Goal: Contribute content: Add original content to the website for others to see

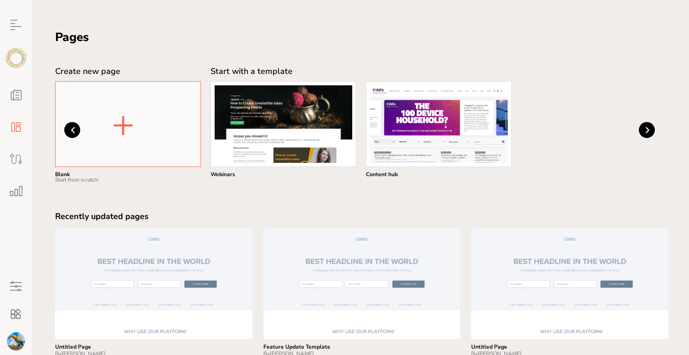
click at [137, 114] on button "+" at bounding box center [123, 123] width 32 height 47
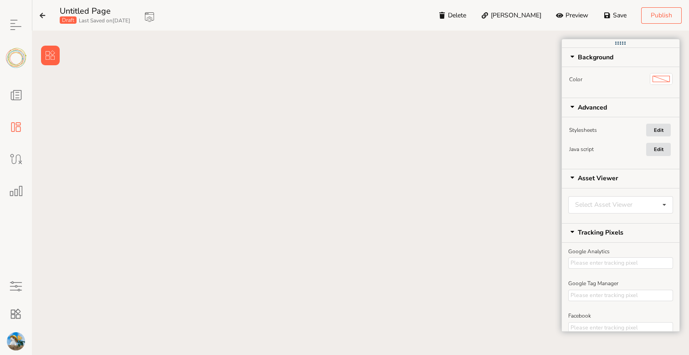
click at [50, 49] on button at bounding box center [50, 56] width 19 height 20
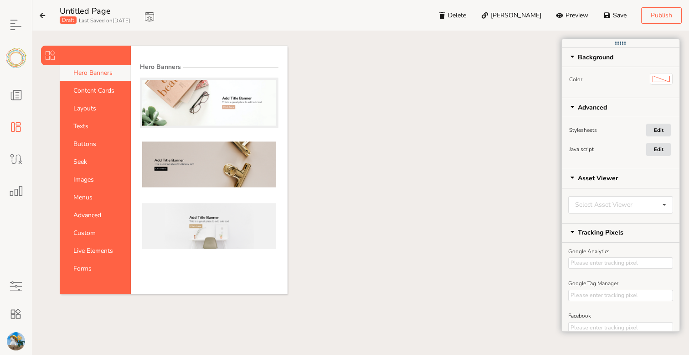
click at [212, 118] on img at bounding box center [209, 103] width 134 height 46
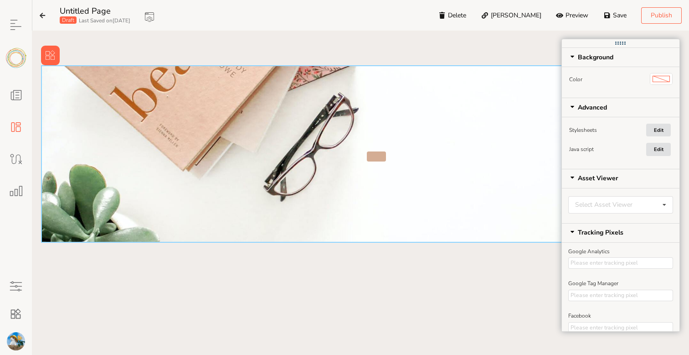
click at [240, 123] on div at bounding box center [360, 153] width 639 height 177
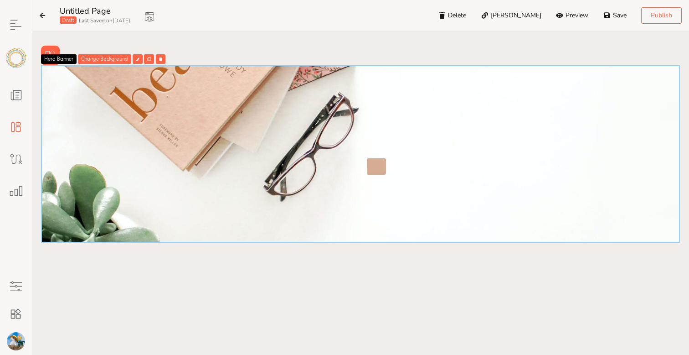
drag, startPoint x: 278, startPoint y: 145, endPoint x: 279, endPoint y: 180, distance: 35.1
click at [278, 175] on div at bounding box center [230, 153] width 264 height 41
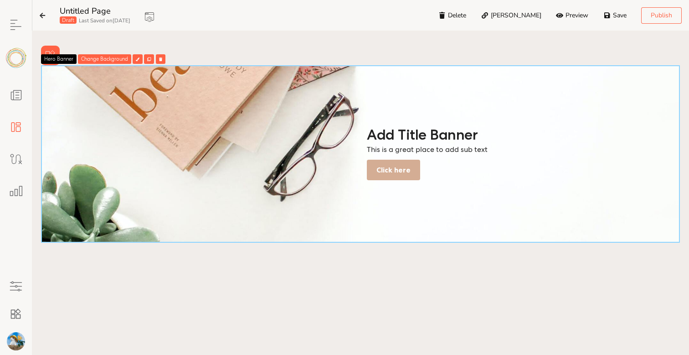
drag, startPoint x: 255, startPoint y: 158, endPoint x: 330, endPoint y: 205, distance: 88.5
click at [334, 205] on div "Add Title Banner This is a great place to add sub text Click here" at bounding box center [360, 153] width 639 height 177
drag, startPoint x: 192, startPoint y: 76, endPoint x: 207, endPoint y: 108, distance: 34.7
click at [207, 108] on div at bounding box center [360, 153] width 639 height 177
drag, startPoint x: 239, startPoint y: 128, endPoint x: 253, endPoint y: 141, distance: 18.7
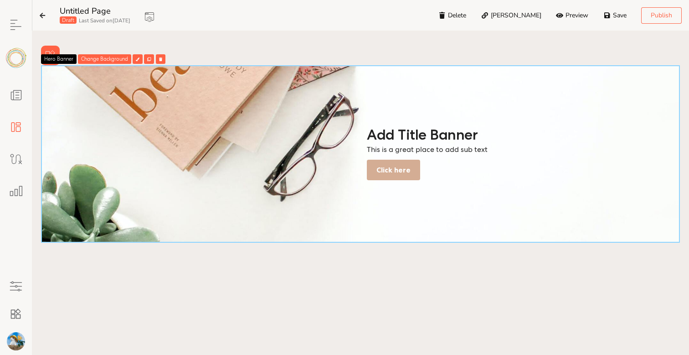
click at [240, 129] on div at bounding box center [230, 154] width 264 height 52
click at [64, 57] on div "Hero Banner" at bounding box center [59, 59] width 36 height 10
drag, startPoint x: 64, startPoint y: 57, endPoint x: 81, endPoint y: 92, distance: 37.9
click at [81, 92] on div "Add Title Banner This is a great place to add sub text Click here Hero Banner C…" at bounding box center [360, 223] width 639 height 317
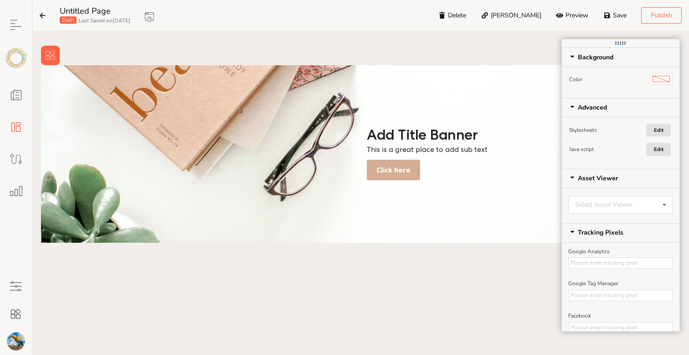
click at [74, 74] on div at bounding box center [360, 153] width 639 height 177
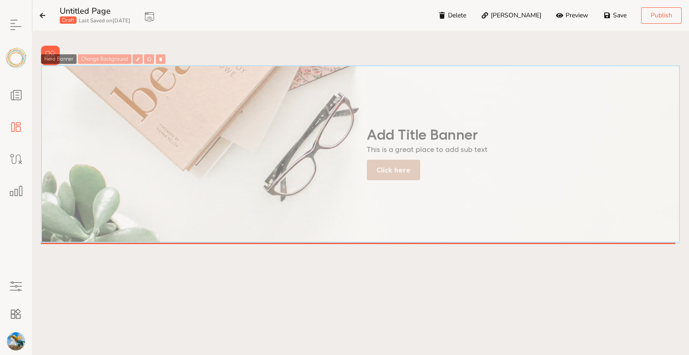
drag, startPoint x: 56, startPoint y: 59, endPoint x: 67, endPoint y: 59, distance: 10.5
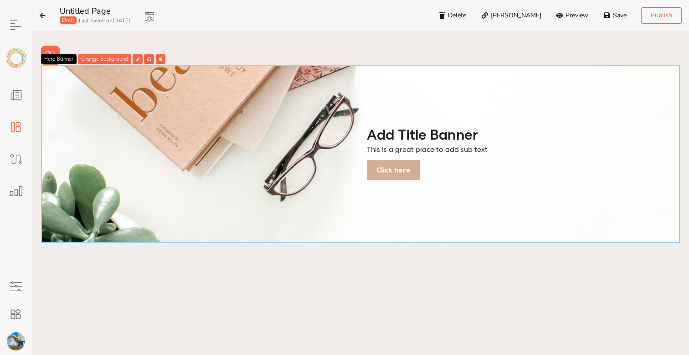
click at [46, 50] on icon at bounding box center [51, 55] width 10 height 10
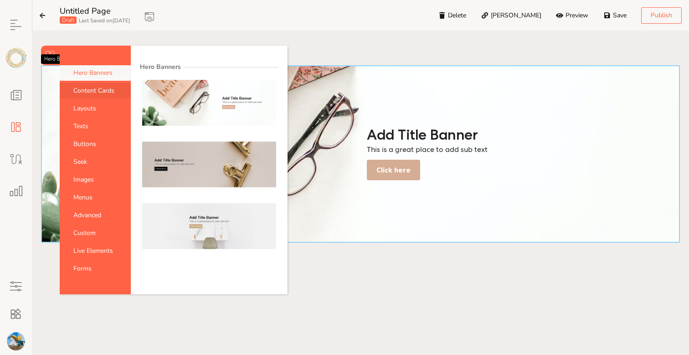
click at [84, 98] on link "Content Cards" at bounding box center [95, 91] width 71 height 16
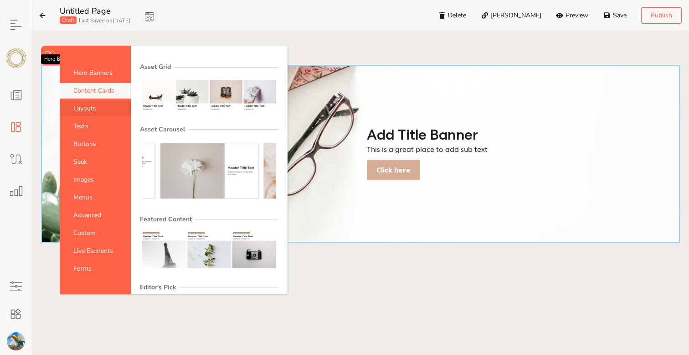
click at [99, 116] on link "Layouts" at bounding box center [95, 109] width 71 height 16
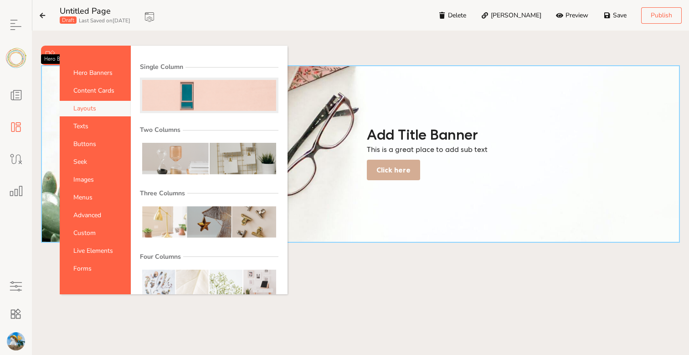
click at [181, 94] on img at bounding box center [209, 95] width 134 height 31
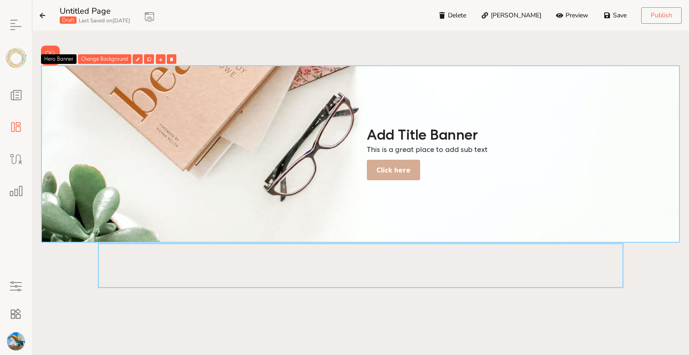
click at [154, 262] on div at bounding box center [361, 265] width 526 height 45
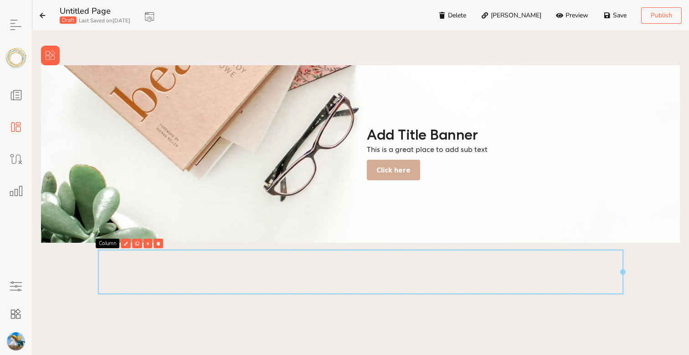
drag, startPoint x: 106, startPoint y: 254, endPoint x: 98, endPoint y: 253, distance: 8.4
click at [94, 254] on div "Add Title Banner This is a great place to add sub text Click here Column" at bounding box center [360, 225] width 639 height 320
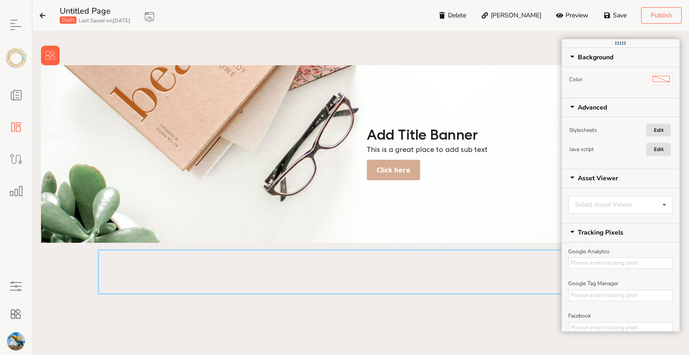
click at [109, 253] on div at bounding box center [361, 271] width 526 height 45
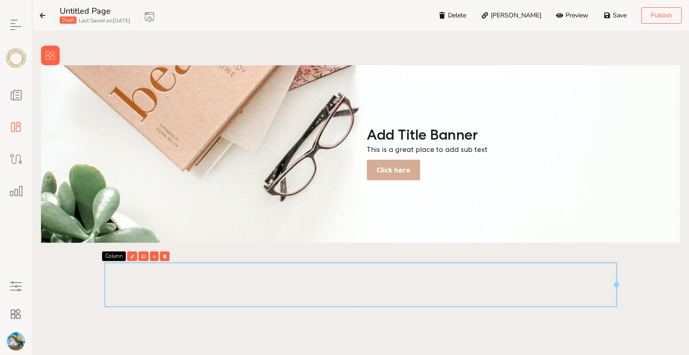
click at [72, 250] on div "Add Title Banner This is a great place to add sub text Click here Column" at bounding box center [360, 231] width 639 height 333
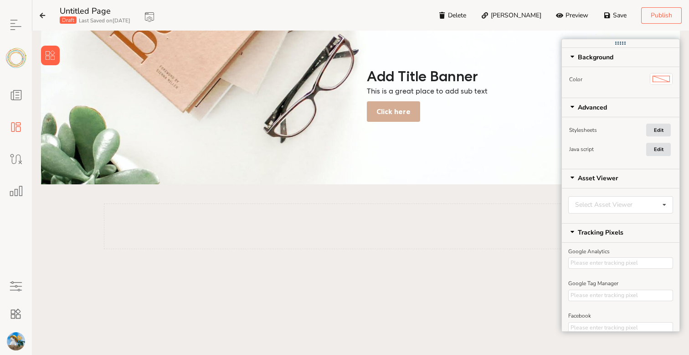
scroll to position [71, 0]
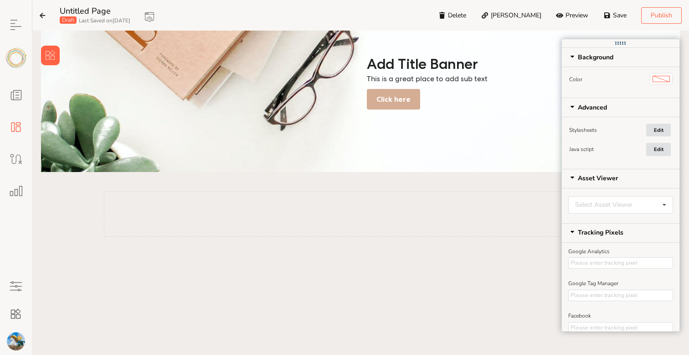
click at [86, 272] on div "Add Title Banner This is a great place to add sub text Click here" at bounding box center [360, 161] width 639 height 333
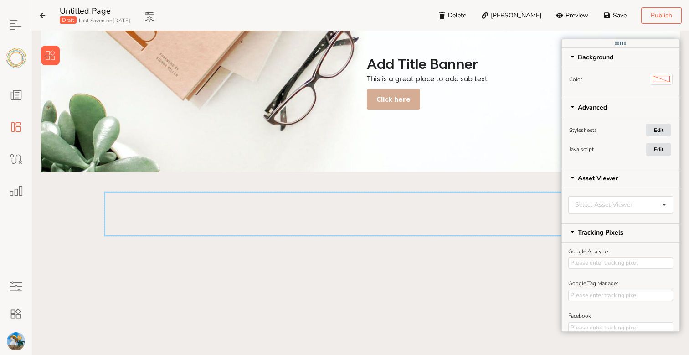
click at [129, 200] on div at bounding box center [360, 213] width 513 height 45
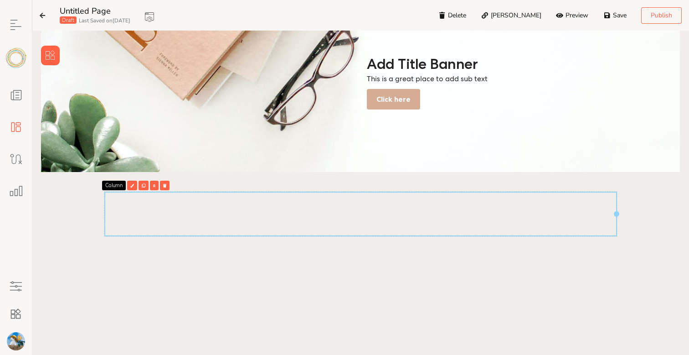
click at [46, 50] on icon at bounding box center [51, 55] width 10 height 10
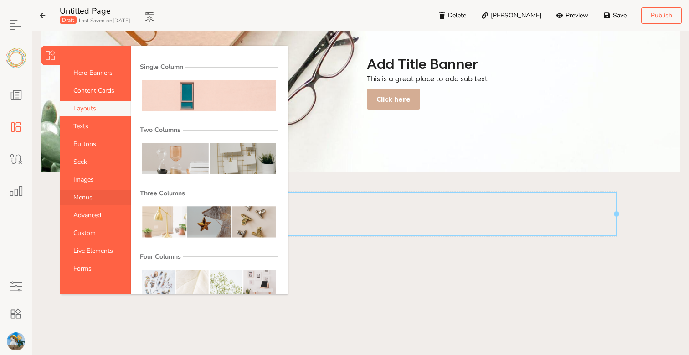
click at [89, 205] on link "Menus" at bounding box center [95, 198] width 71 height 16
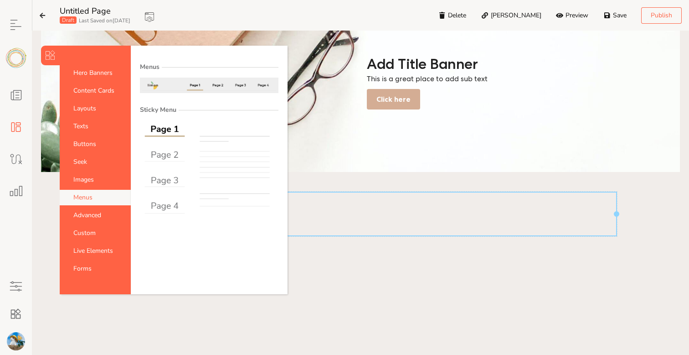
click at [188, 85] on img at bounding box center [209, 85] width 134 height 11
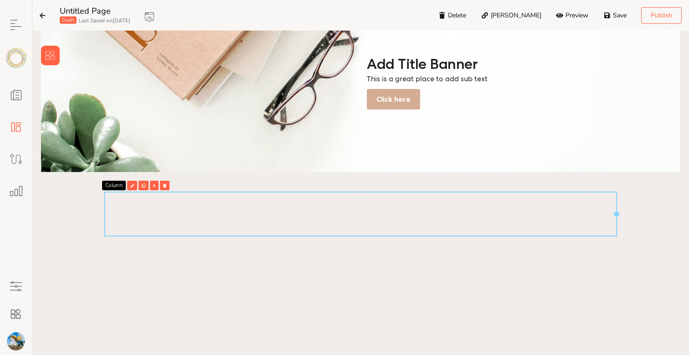
click at [604, 212] on div at bounding box center [360, 213] width 513 height 45
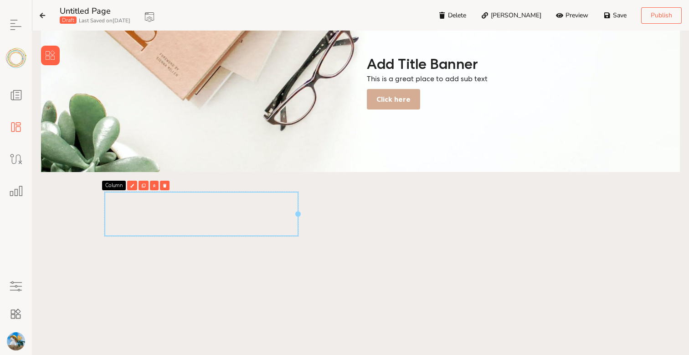
drag, startPoint x: 615, startPoint y: 211, endPoint x: 360, endPoint y: 219, distance: 255.0
click at [299, 219] on div at bounding box center [201, 214] width 195 height 46
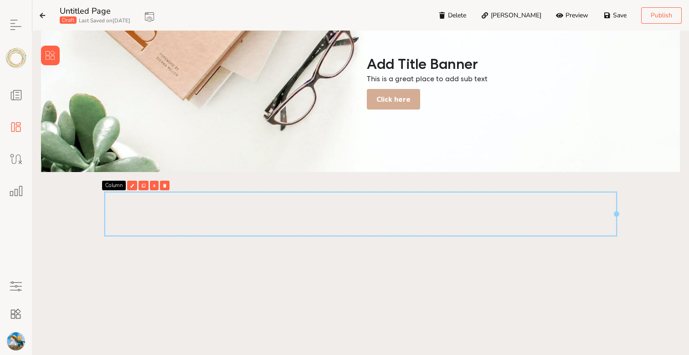
click at [243, 214] on div at bounding box center [360, 213] width 513 height 45
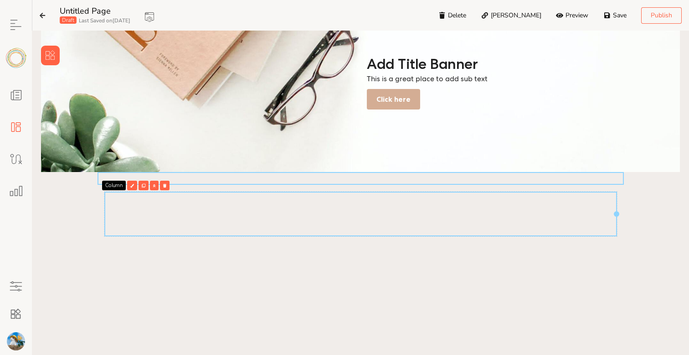
click at [130, 180] on div at bounding box center [361, 178] width 527 height 13
click at [162, 200] on div at bounding box center [360, 213] width 513 height 45
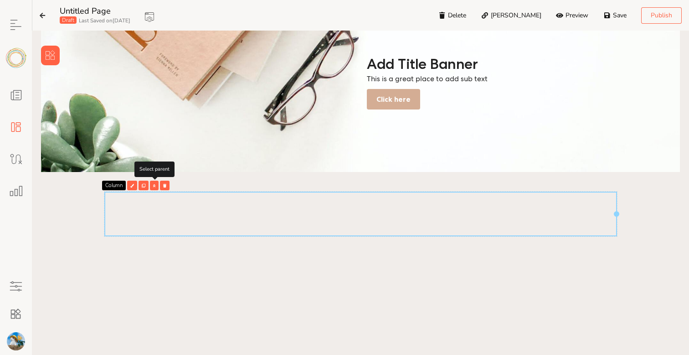
click at [140, 186] on div at bounding box center [144, 186] width 10 height 10
click at [144, 184] on icon at bounding box center [144, 186] width 4 height 4
click at [53, 50] on button at bounding box center [50, 56] width 19 height 20
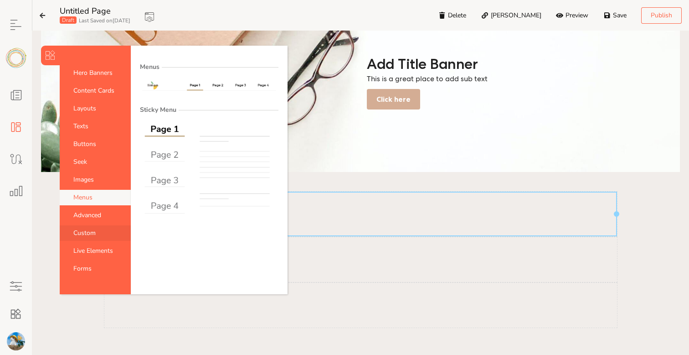
scroll to position [23, 0]
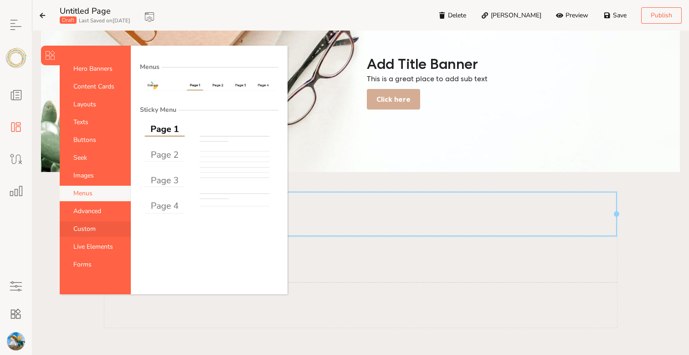
click at [97, 240] on link "Live Elements" at bounding box center [95, 247] width 71 height 16
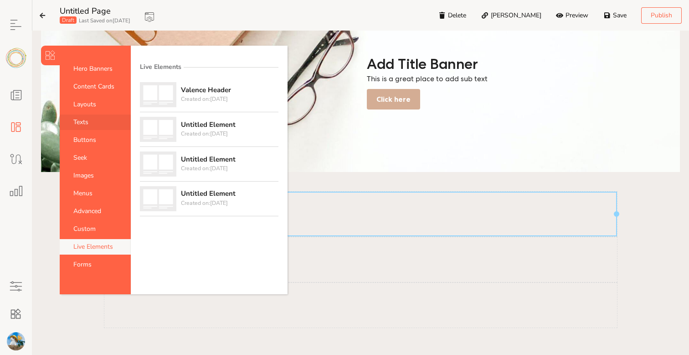
click at [98, 120] on link "Texts" at bounding box center [95, 122] width 71 height 16
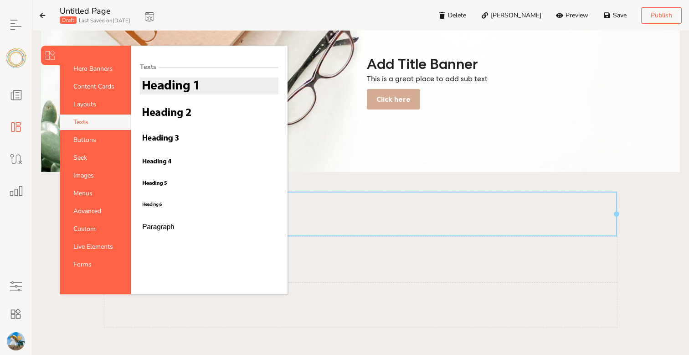
click at [176, 89] on img at bounding box center [170, 86] width 56 height 12
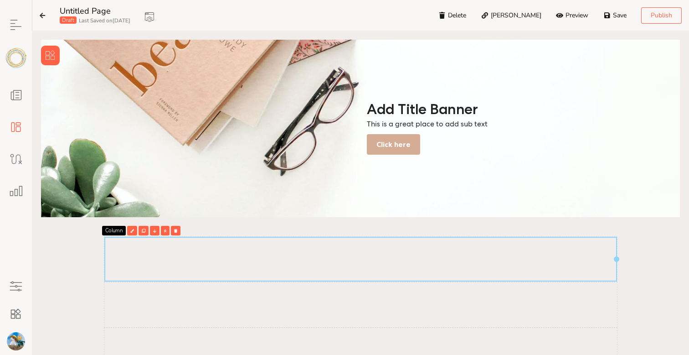
scroll to position [0, 0]
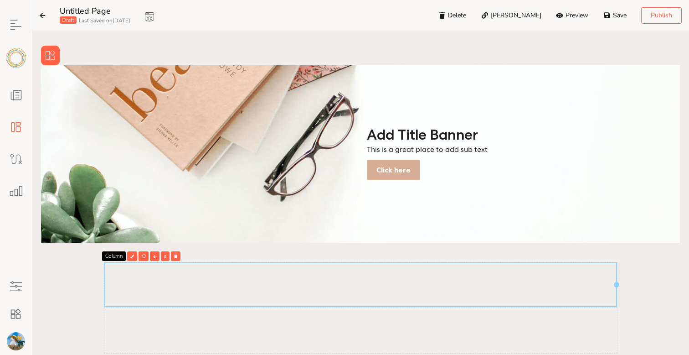
click at [170, 265] on div at bounding box center [360, 284] width 513 height 45
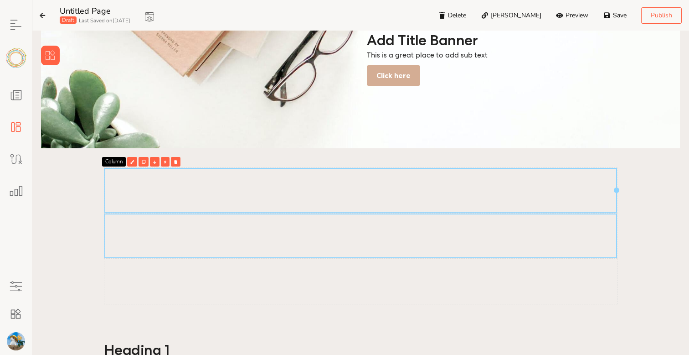
click at [162, 234] on div at bounding box center [360, 235] width 513 height 45
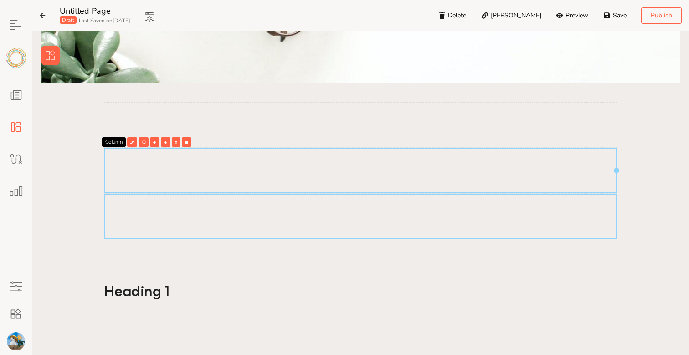
scroll to position [176, 0]
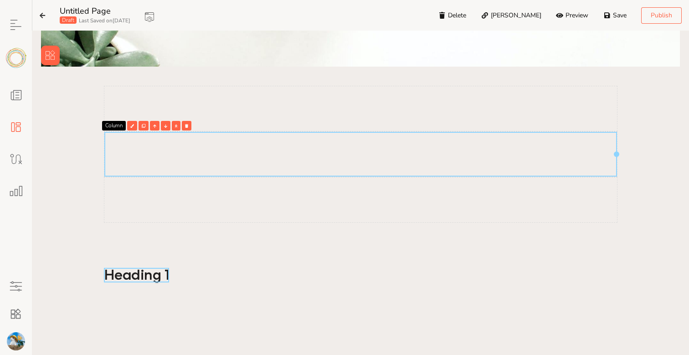
click at [142, 271] on h1 "Heading 1" at bounding box center [137, 275] width 66 height 15
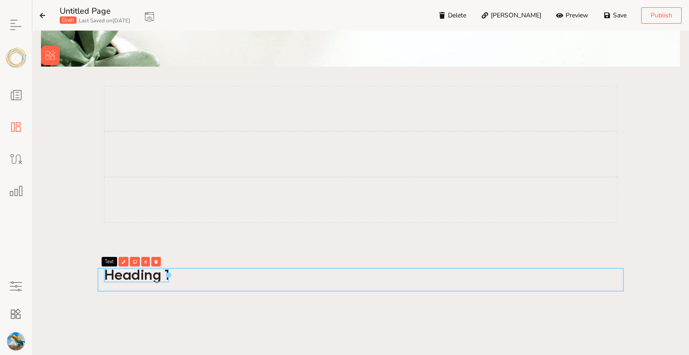
click at [181, 280] on div at bounding box center [361, 280] width 527 height 24
click at [171, 278] on div at bounding box center [361, 280] width 527 height 24
click at [155, 277] on h1 "Heading 1" at bounding box center [137, 275] width 66 height 15
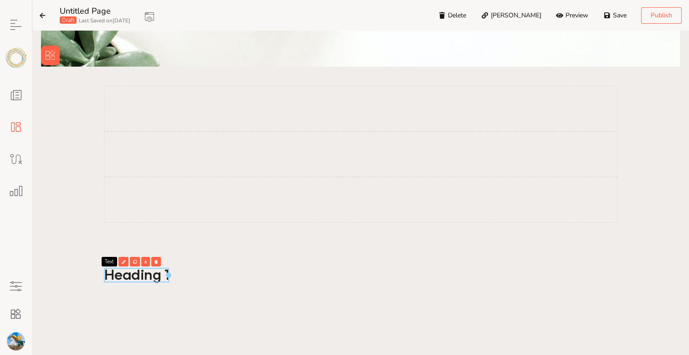
click at [98, 257] on div at bounding box center [361, 245] width 527 height 32
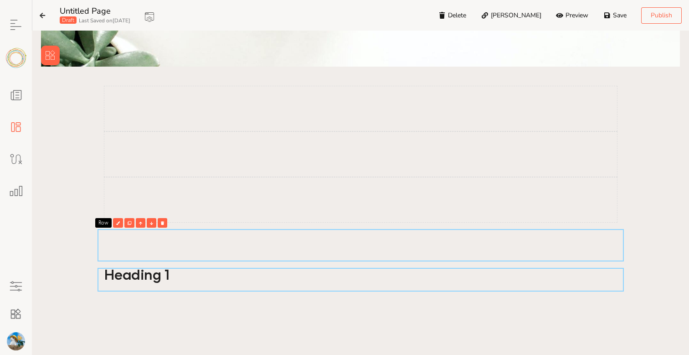
click at [99, 277] on div at bounding box center [361, 280] width 527 height 24
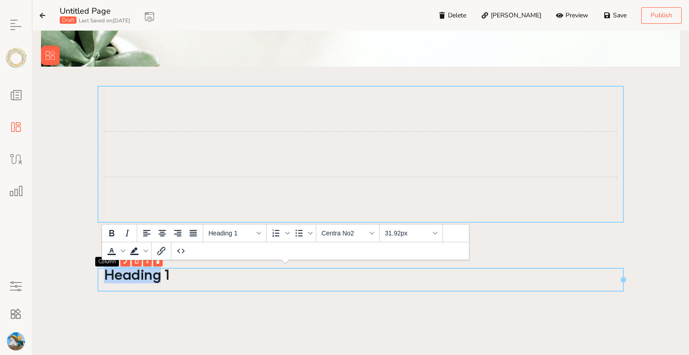
drag, startPoint x: 99, startPoint y: 277, endPoint x: 99, endPoint y: 193, distance: 83.9
click at [99, 193] on div "Add Title Banner This is a great place to add sub text Click here Heading 1 Col…" at bounding box center [360, 135] width 639 height 493
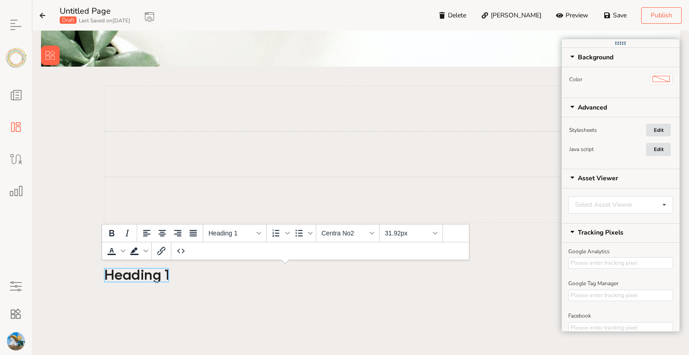
click at [115, 281] on h1 "Heading 1" at bounding box center [137, 275] width 66 height 15
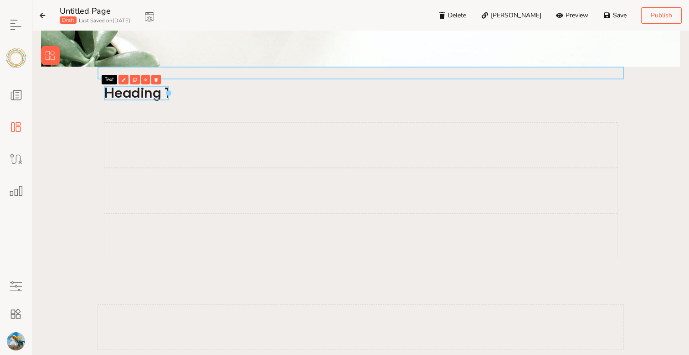
click at [100, 68] on div at bounding box center [361, 73] width 527 height 13
click at [100, 69] on div at bounding box center [361, 73] width 527 height 13
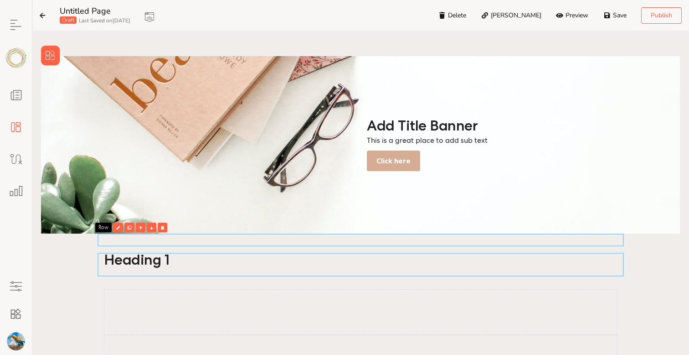
scroll to position [0, 0]
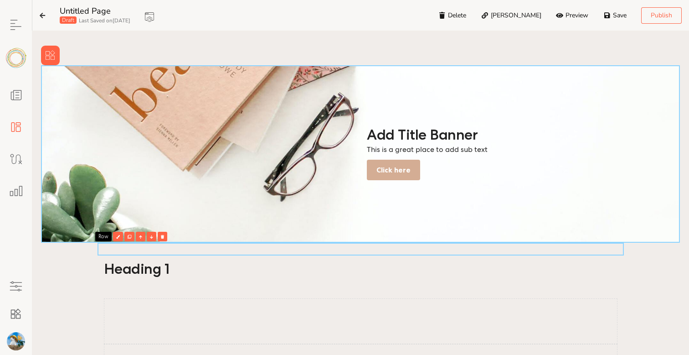
click at [314, 125] on div "Add Title Banner This is a great place to add sub text Click here" at bounding box center [361, 153] width 527 height 65
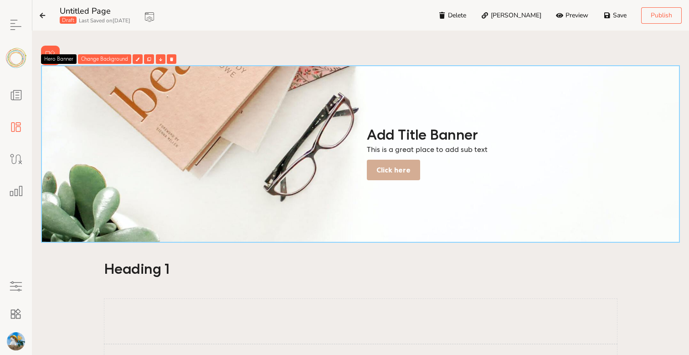
click at [87, 61] on div "Change Background" at bounding box center [104, 59] width 53 height 10
type input "C:\fakepath\2c0e6a7ffc7447f2dd0ce93b234486f0.jpg"
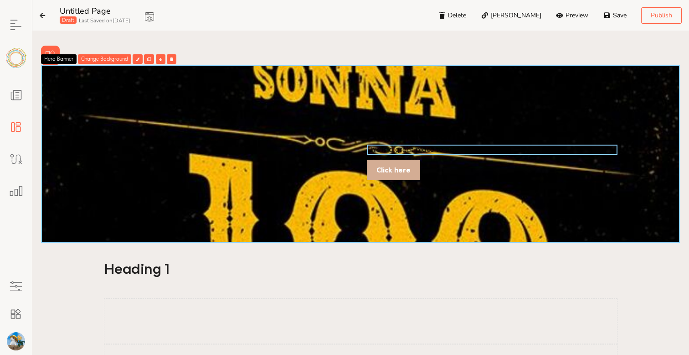
click at [423, 154] on p "This is a great place to add sub text" at bounding box center [492, 150] width 251 height 10
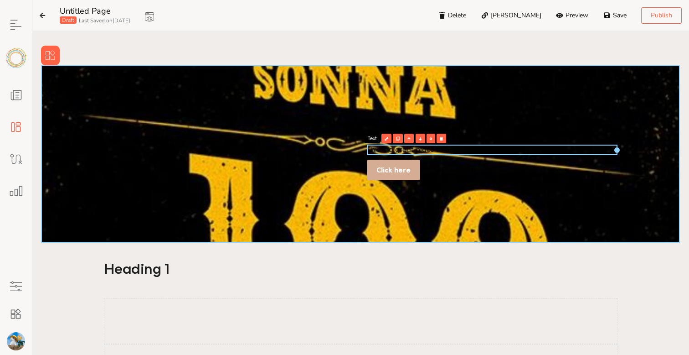
click at [409, 121] on div "Add Title Banner This is a great place to add sub text Click here" at bounding box center [361, 153] width 527 height 65
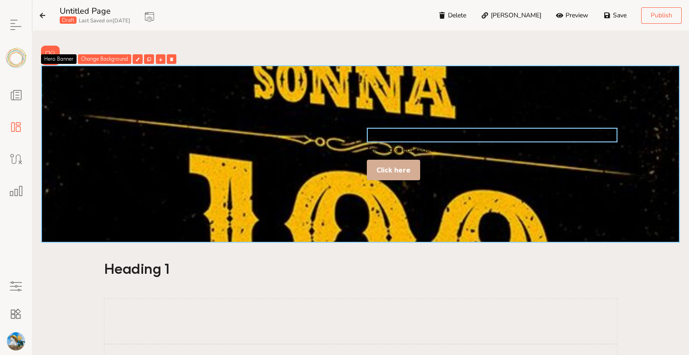
click at [389, 132] on h1 "Add Title Banner" at bounding box center [492, 135] width 251 height 15
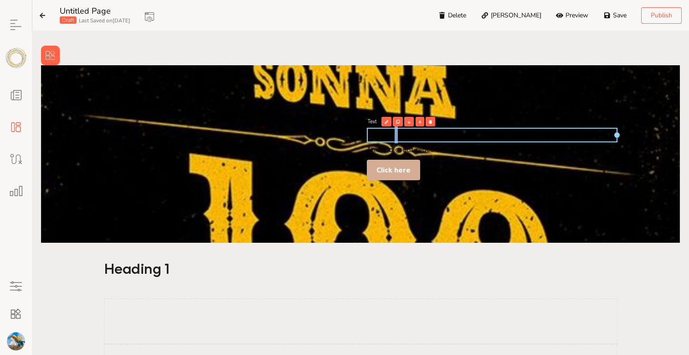
click at [389, 132] on h1 "Add Title Banner" at bounding box center [492, 135] width 251 height 15
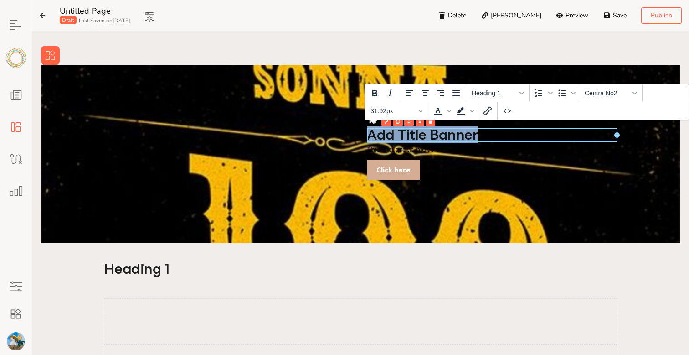
click at [389, 132] on h1 "Add Title Banner" at bounding box center [492, 135] width 251 height 15
click at [439, 108] on icon "Text color" at bounding box center [438, 110] width 11 height 11
click at [448, 109] on icon "Text color" at bounding box center [449, 111] width 5 height 5
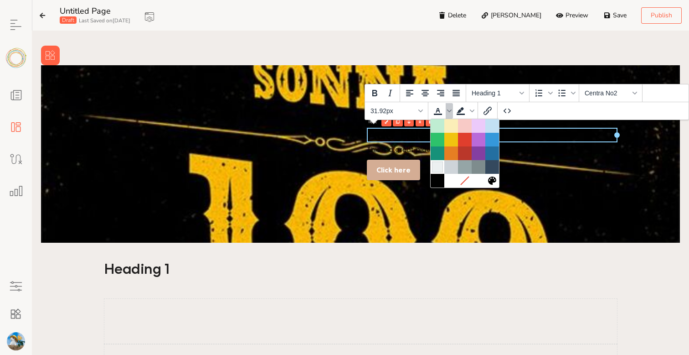
click at [441, 170] on div at bounding box center [437, 166] width 11 height 11
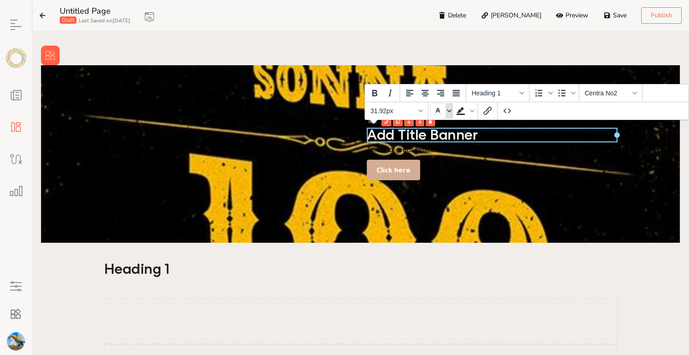
click at [447, 107] on span "Text color" at bounding box center [449, 111] width 7 height 16
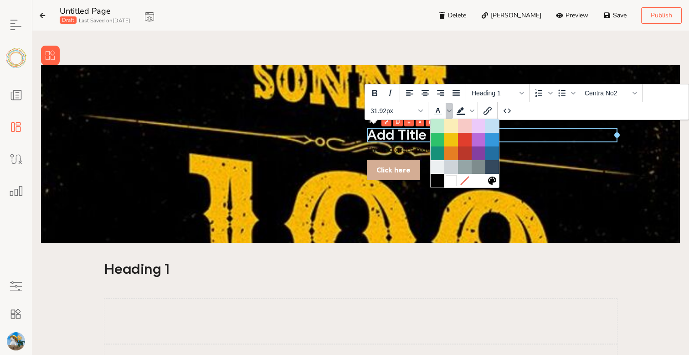
click at [453, 183] on div at bounding box center [451, 180] width 11 height 11
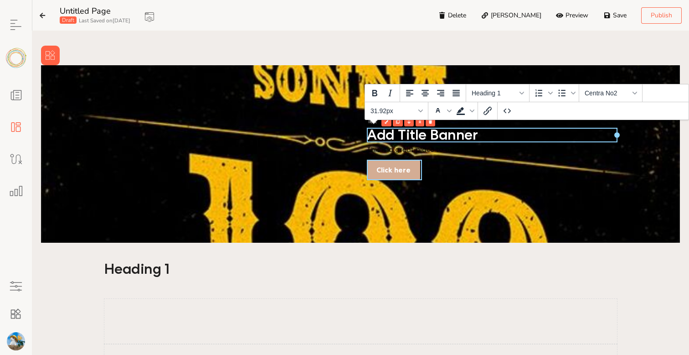
click at [399, 172] on p "Click here" at bounding box center [394, 170] width 34 height 10
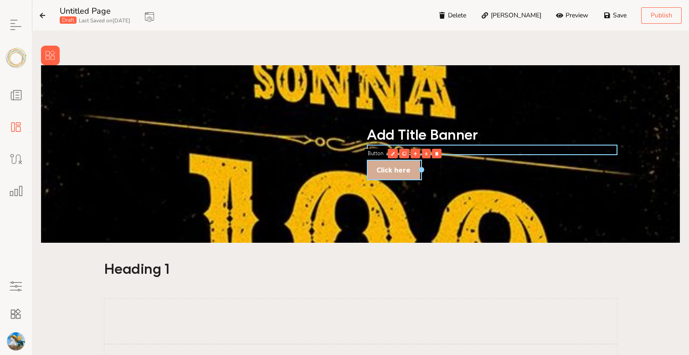
click at [375, 148] on p "This is a great place to add sub text" at bounding box center [492, 150] width 251 height 10
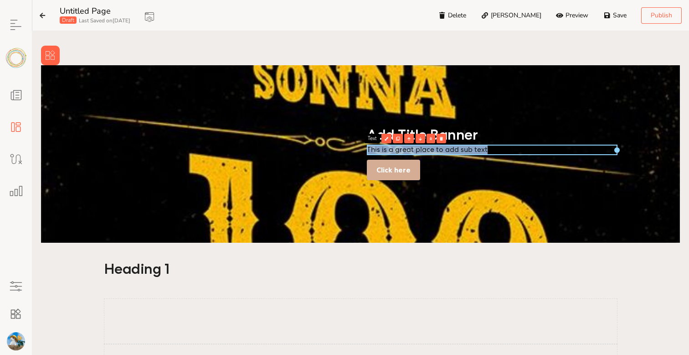
click at [375, 148] on p "This is a great place to add sub text" at bounding box center [492, 150] width 251 height 10
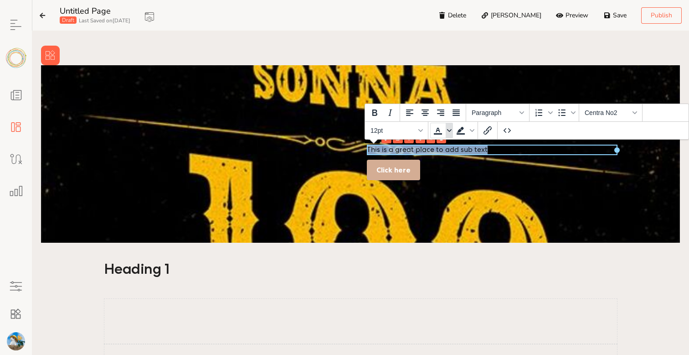
click at [450, 126] on span "Text color" at bounding box center [449, 131] width 7 height 16
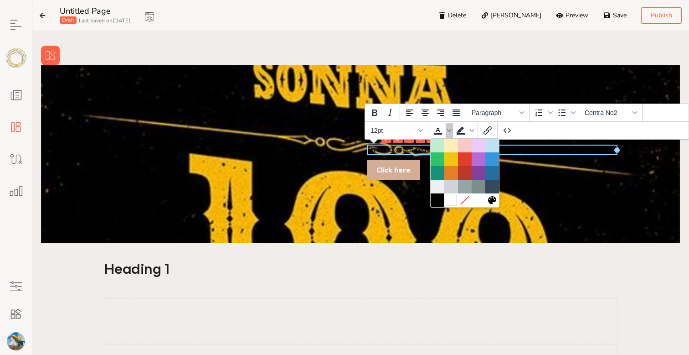
click at [453, 198] on div at bounding box center [451, 200] width 11 height 11
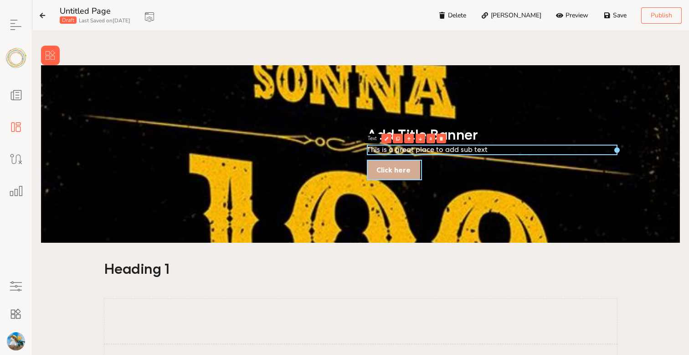
click at [379, 169] on p "Click here" at bounding box center [394, 170] width 34 height 10
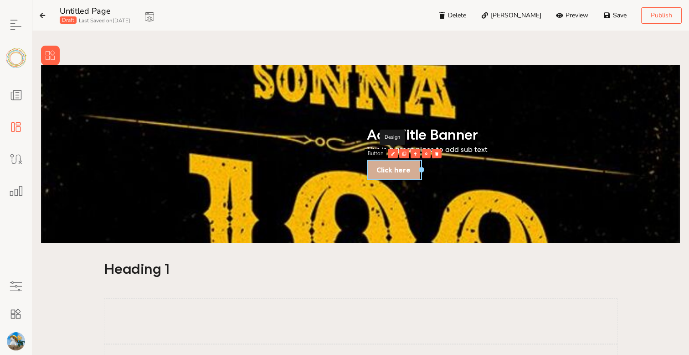
click at [393, 151] on div at bounding box center [393, 154] width 10 height 10
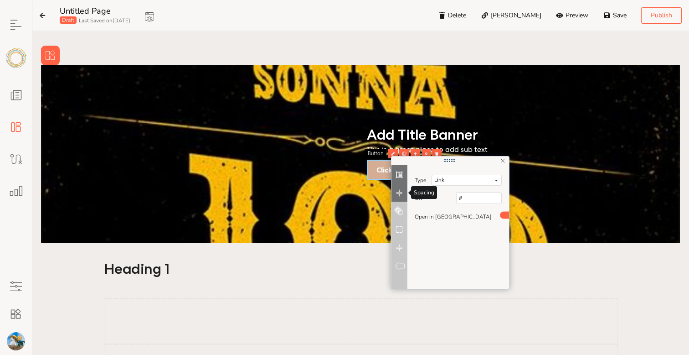
click at [401, 192] on icon at bounding box center [399, 192] width 7 height 5
click at [400, 208] on button at bounding box center [400, 211] width 16 height 18
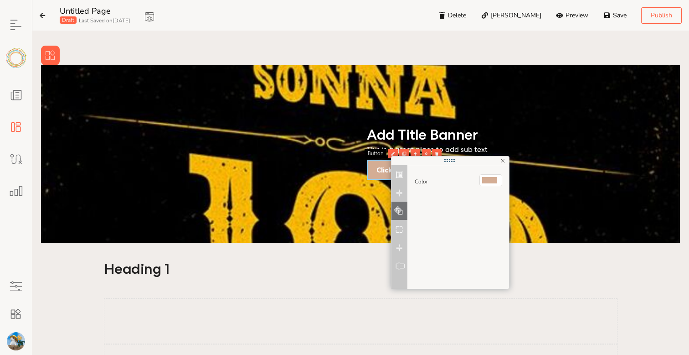
click at [498, 181] on button at bounding box center [499, 180] width 5 height 11
click at [491, 180] on rect at bounding box center [490, 180] width 17 height 6
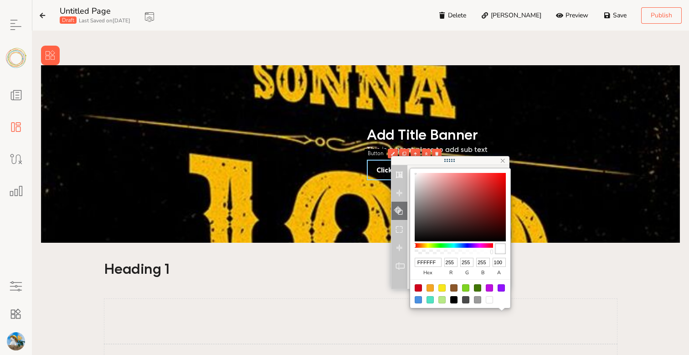
click at [462, 284] on div at bounding box center [460, 293] width 100 height 29
click at [465, 285] on div at bounding box center [465, 287] width 7 height 7
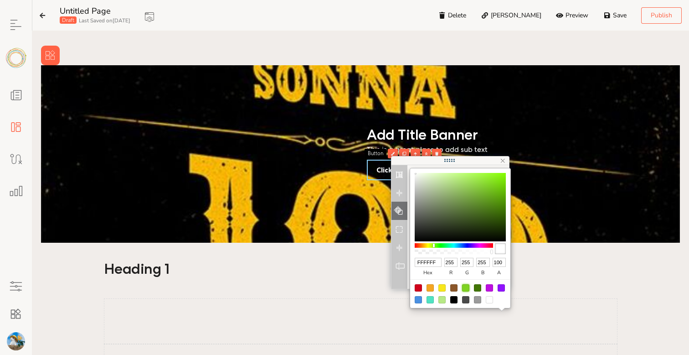
type input "7ED321"
type input "126"
type input "211"
type input "33"
click at [338, 225] on div at bounding box center [360, 153] width 639 height 177
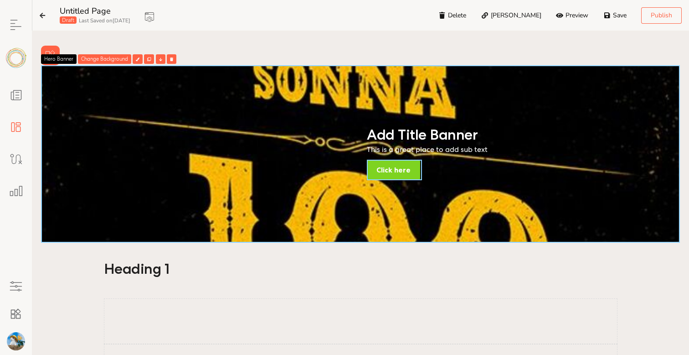
click at [391, 178] on div "Click here" at bounding box center [393, 170] width 53 height 21
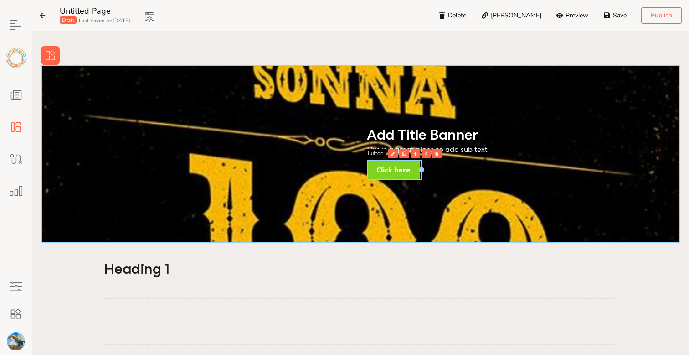
click at [307, 121] on div "Add Title Banner This is a great place to add sub text Click here" at bounding box center [361, 153] width 527 height 65
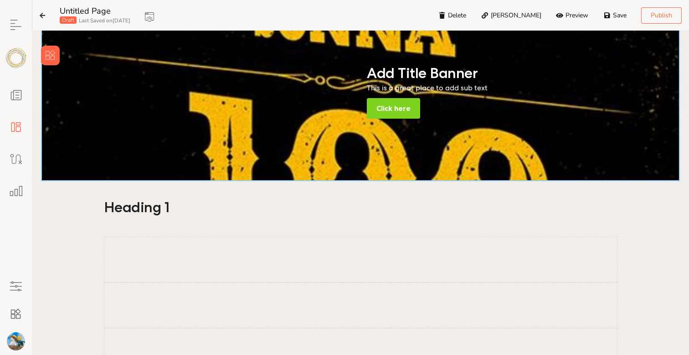
click at [266, 230] on div at bounding box center [361, 305] width 527 height 150
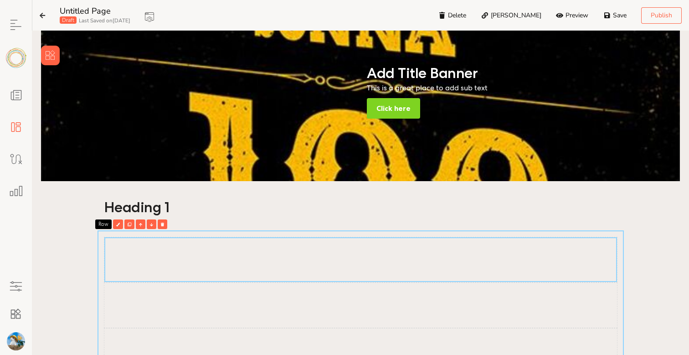
scroll to position [114, 0]
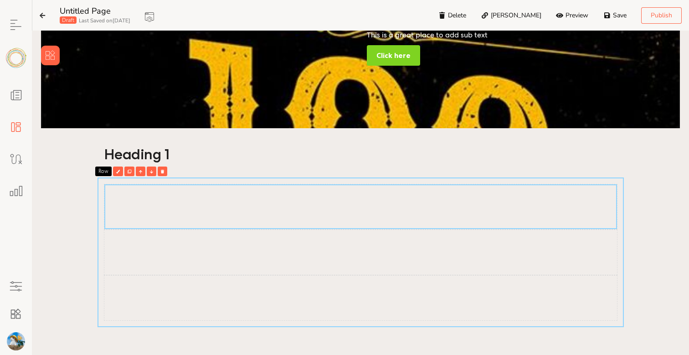
click at [253, 197] on div at bounding box center [360, 206] width 513 height 45
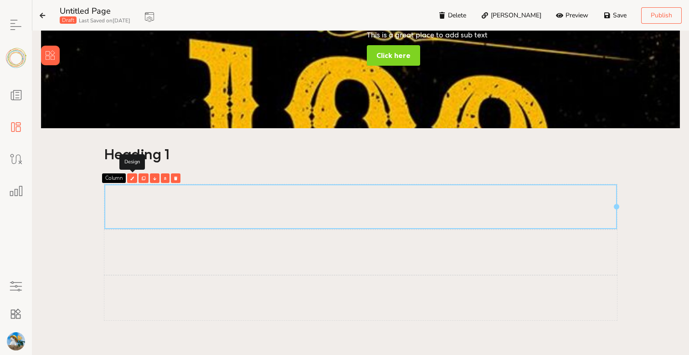
click at [134, 180] on div at bounding box center [132, 178] width 10 height 10
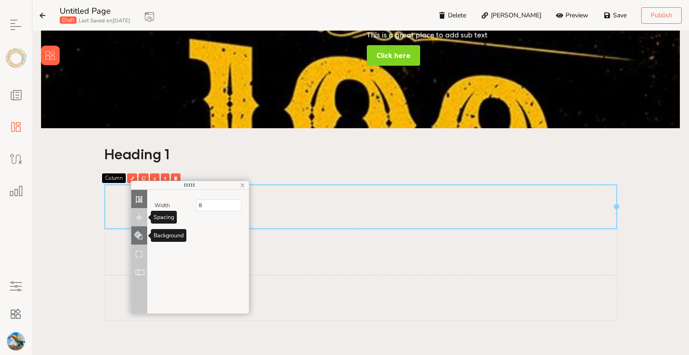
click at [134, 229] on button at bounding box center [139, 235] width 16 height 18
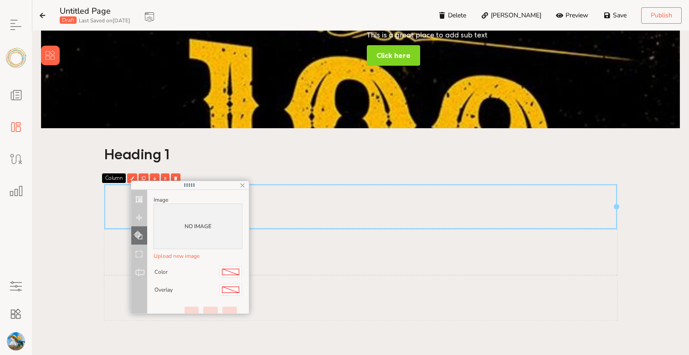
click at [207, 236] on div "NO IMAGE" at bounding box center [198, 226] width 89 height 46
click at [187, 254] on button "Upload new image" at bounding box center [177, 256] width 46 height 14
type input "C:\fakepath\2ed61459962fb6191aff196d566b12dc.jpg"
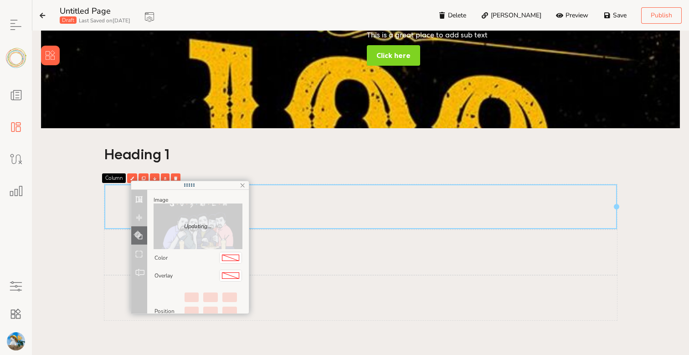
scroll to position [30, 0]
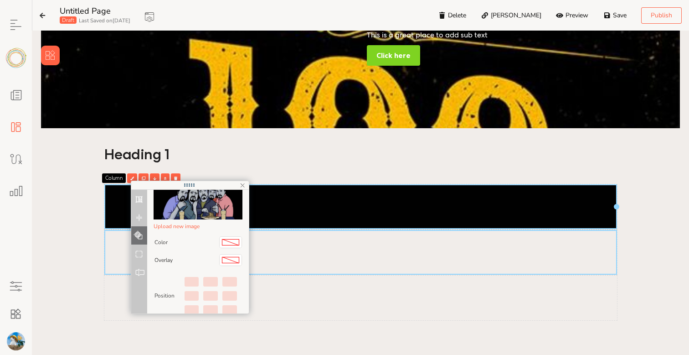
click at [321, 230] on div at bounding box center [360, 252] width 513 height 45
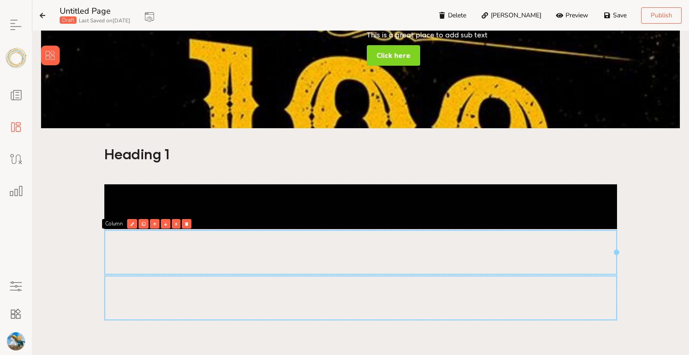
click at [263, 344] on div at bounding box center [361, 343] width 514 height 20
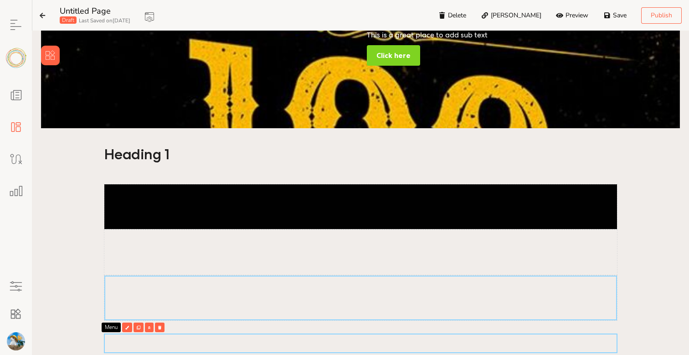
click at [261, 281] on div at bounding box center [360, 297] width 513 height 45
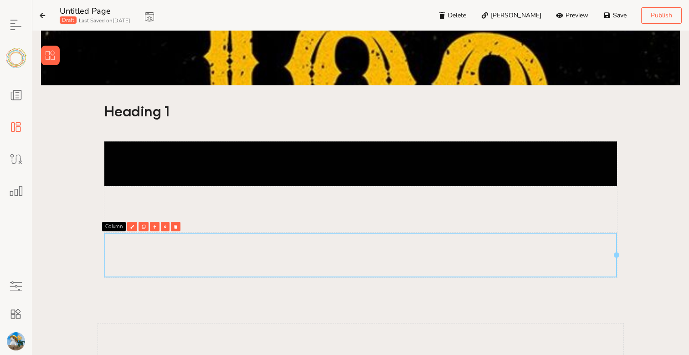
scroll to position [171, 0]
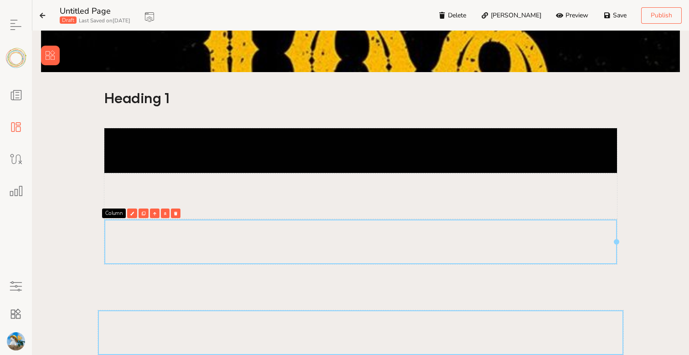
click at [243, 311] on div at bounding box center [361, 332] width 526 height 45
click at [222, 226] on div at bounding box center [360, 241] width 513 height 45
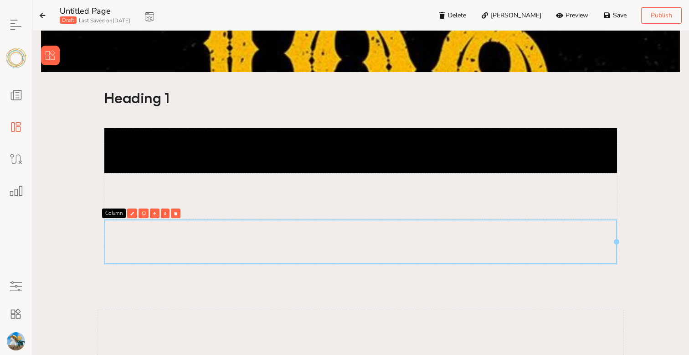
click at [222, 226] on div at bounding box center [360, 241] width 513 height 45
click at [175, 215] on div at bounding box center [176, 213] width 10 height 10
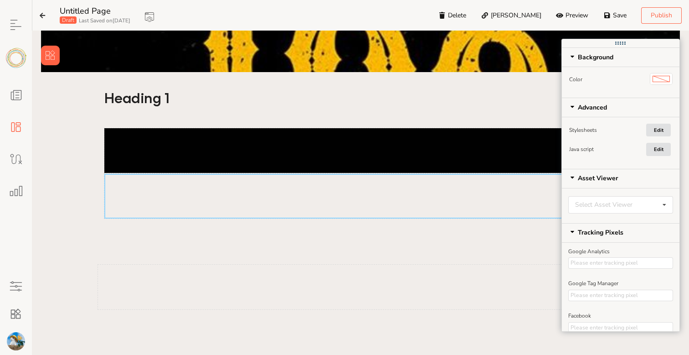
click at [173, 202] on div at bounding box center [360, 196] width 513 height 45
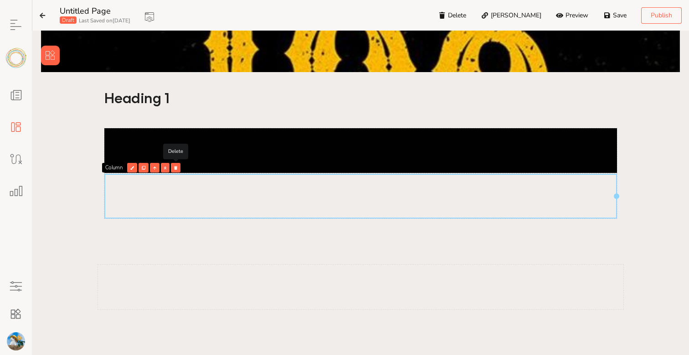
click at [176, 165] on div at bounding box center [176, 168] width 10 height 10
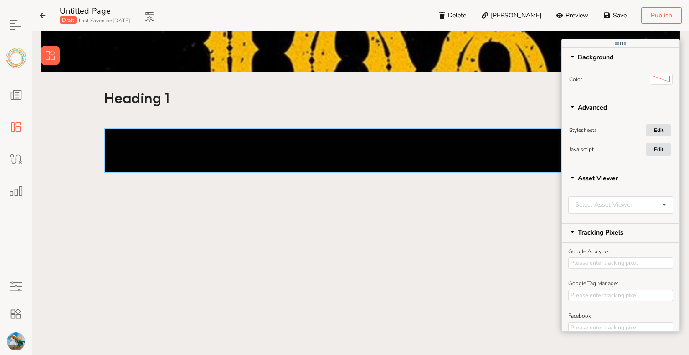
click at [183, 162] on div at bounding box center [360, 150] width 513 height 45
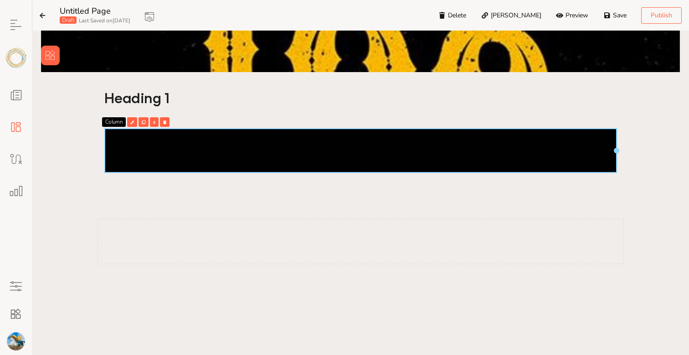
click at [202, 164] on div at bounding box center [360, 150] width 513 height 45
click at [202, 168] on div at bounding box center [360, 150] width 513 height 45
click at [150, 122] on div "Column" at bounding box center [193, 122] width 182 height 10
click at [153, 123] on icon at bounding box center [154, 122] width 2 height 4
click at [162, 173] on div at bounding box center [361, 151] width 514 height 46
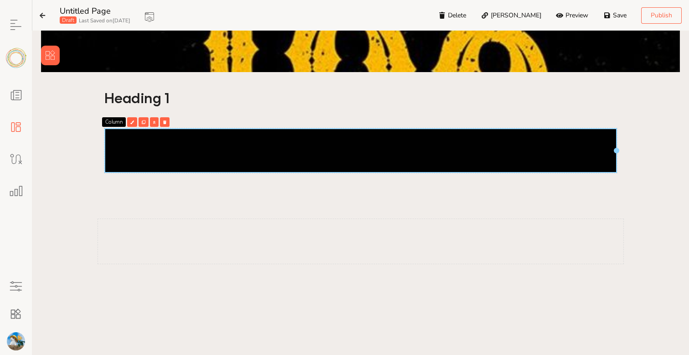
click at [154, 119] on div at bounding box center [154, 122] width 9 height 10
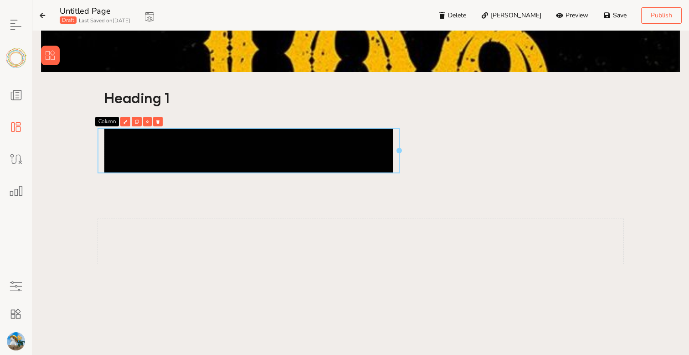
drag, startPoint x: 619, startPoint y: 148, endPoint x: 394, endPoint y: 135, distance: 224.7
click at [394, 135] on div at bounding box center [249, 151] width 302 height 46
drag, startPoint x: 391, startPoint y: 150, endPoint x: 410, endPoint y: 157, distance: 20.2
click at [414, 158] on div at bounding box center [361, 150] width 527 height 58
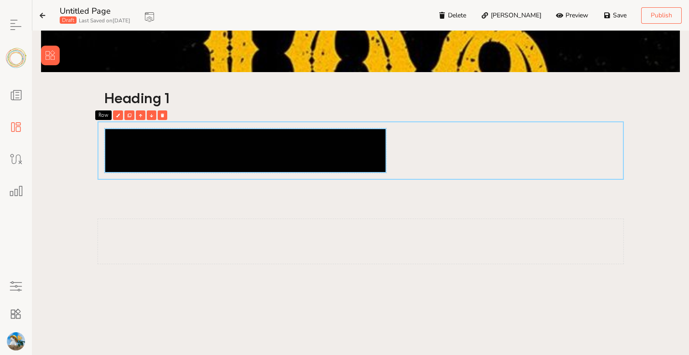
click at [371, 154] on div at bounding box center [245, 150] width 283 height 45
click at [324, 151] on div at bounding box center [245, 150] width 283 height 45
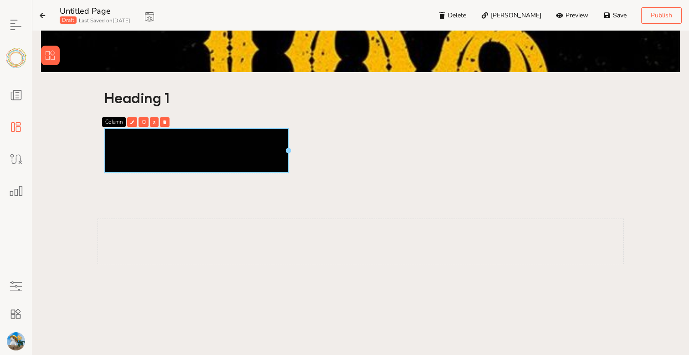
drag, startPoint x: 384, startPoint y: 151, endPoint x: 288, endPoint y: 149, distance: 96.7
click at [288, 149] on div at bounding box center [197, 151] width 186 height 46
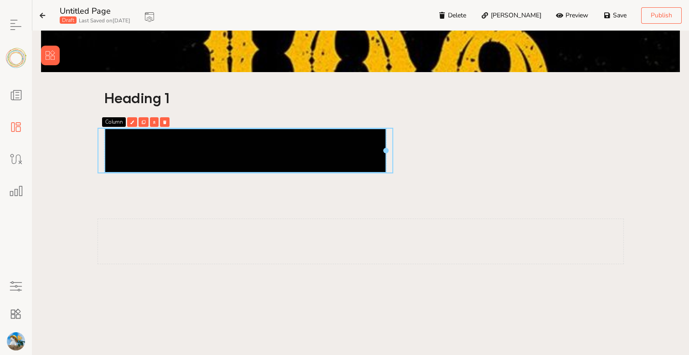
drag, startPoint x: 385, startPoint y: 148, endPoint x: 484, endPoint y: 148, distance: 98.9
click at [484, 148] on div at bounding box center [361, 150] width 527 height 58
click at [371, 145] on div at bounding box center [245, 150] width 283 height 45
drag, startPoint x: 382, startPoint y: 148, endPoint x: 446, endPoint y: 150, distance: 64.3
click at [446, 150] on div at bounding box center [361, 150] width 527 height 58
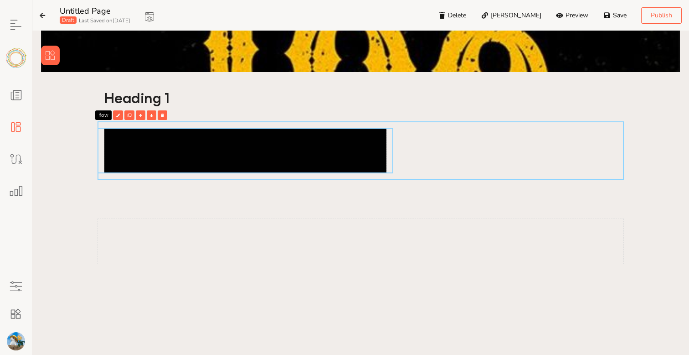
click at [384, 146] on div at bounding box center [245, 150] width 283 height 45
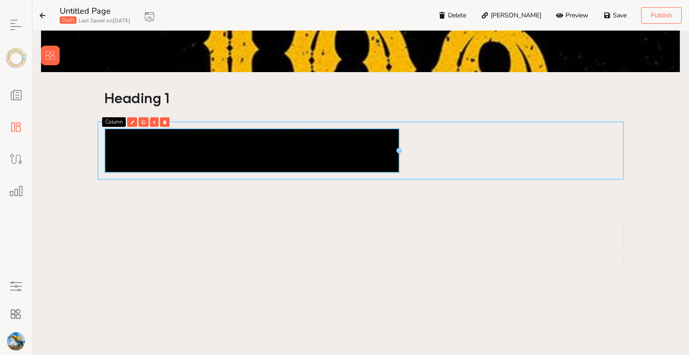
drag, startPoint x: 388, startPoint y: 150, endPoint x: 578, endPoint y: 150, distance: 190.6
click at [578, 150] on div at bounding box center [361, 150] width 527 height 58
click at [379, 151] on div at bounding box center [245, 150] width 283 height 45
click at [387, 143] on div at bounding box center [246, 151] width 296 height 46
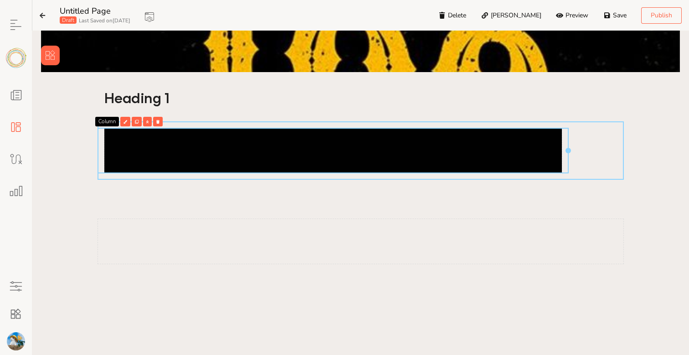
drag, startPoint x: 393, startPoint y: 150, endPoint x: 567, endPoint y: 174, distance: 175.4
click at [567, 174] on div at bounding box center [361, 150] width 527 height 58
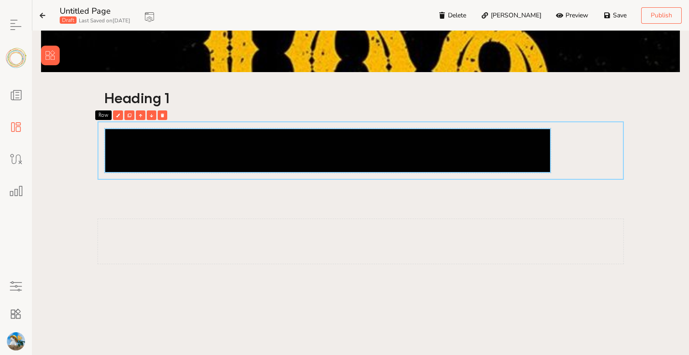
click at [423, 156] on div at bounding box center [327, 150] width 447 height 45
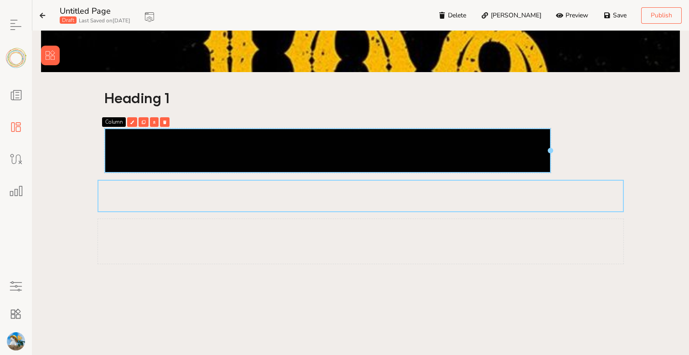
click at [407, 181] on div at bounding box center [361, 196] width 527 height 32
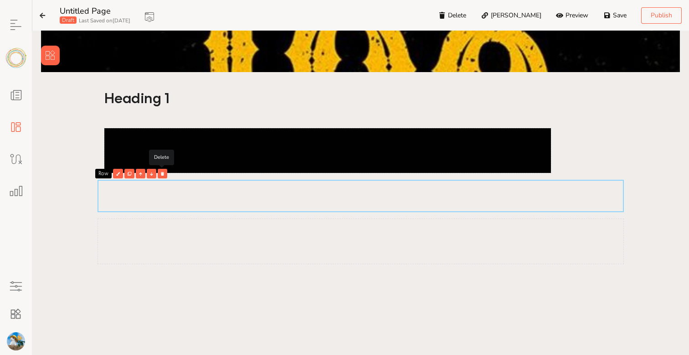
click at [165, 173] on div at bounding box center [163, 174] width 10 height 10
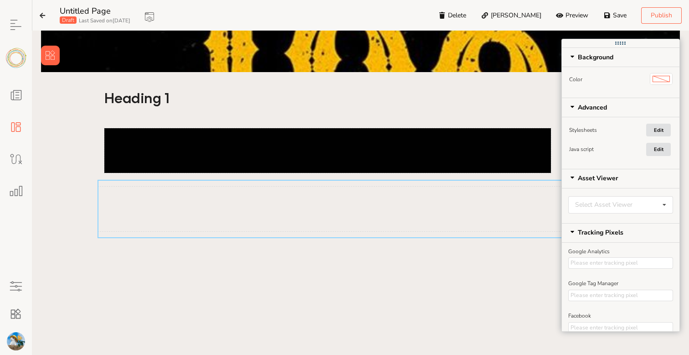
click at [165, 199] on div at bounding box center [361, 208] width 526 height 45
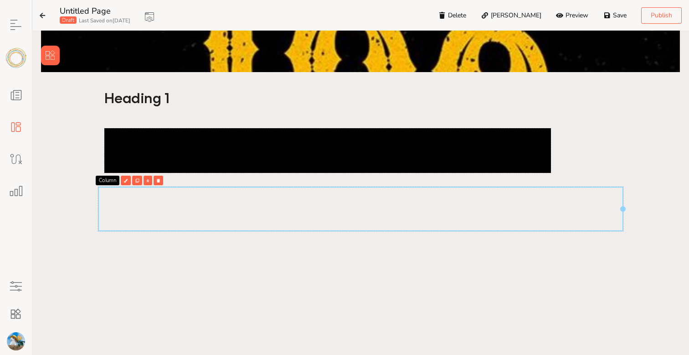
click at [160, 180] on icon at bounding box center [158, 181] width 3 height 4
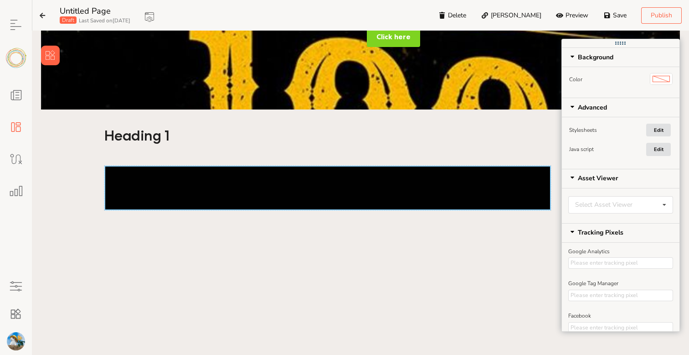
click at [145, 207] on div at bounding box center [327, 187] width 447 height 45
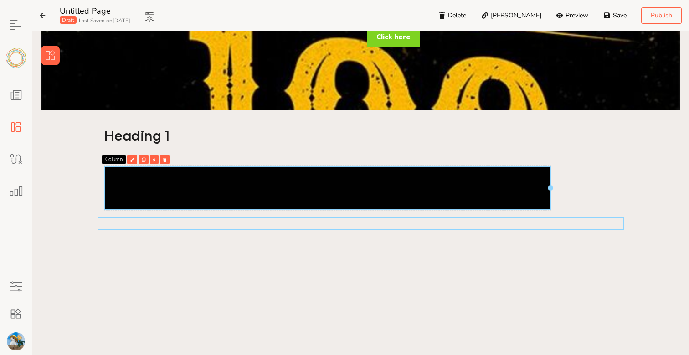
click at [146, 232] on div "Add Title Banner This is a great place to add sub text Click here Heading 1 Col…" at bounding box center [360, 123] width 639 height 382
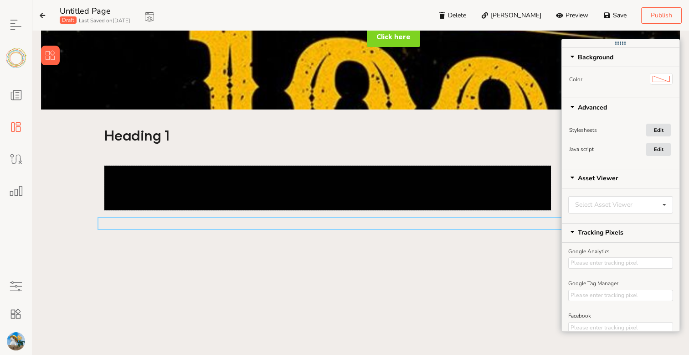
click at [147, 218] on div at bounding box center [361, 223] width 527 height 13
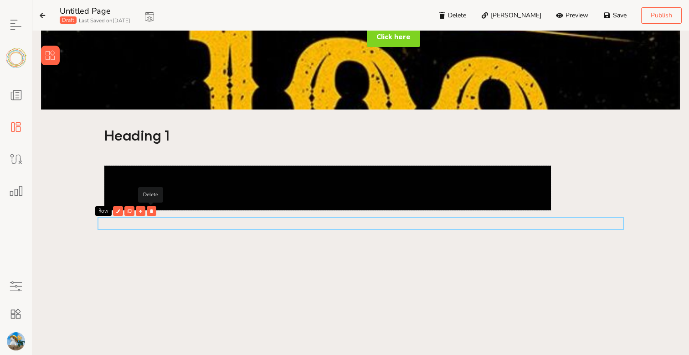
click at [154, 209] on div at bounding box center [152, 211] width 10 height 10
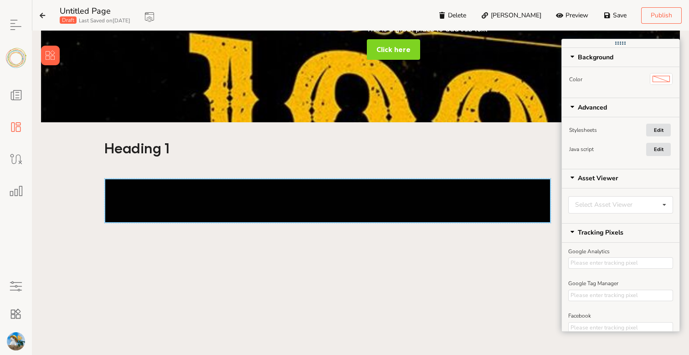
click at [160, 202] on div at bounding box center [327, 200] width 447 height 45
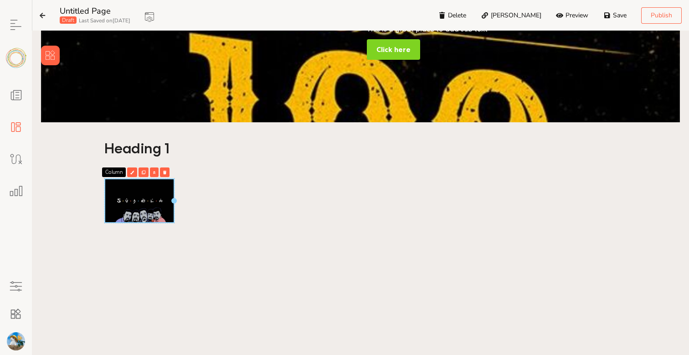
drag, startPoint x: 545, startPoint y: 200, endPoint x: 115, endPoint y: 296, distance: 441.0
click at [115, 296] on div "Add Title Banner This is a great place to add sub text Click here Heading 1 Col…" at bounding box center [360, 130] width 639 height 370
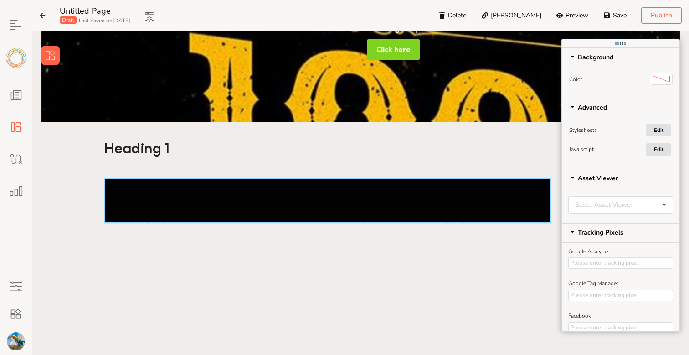
click at [239, 186] on div at bounding box center [327, 200] width 447 height 45
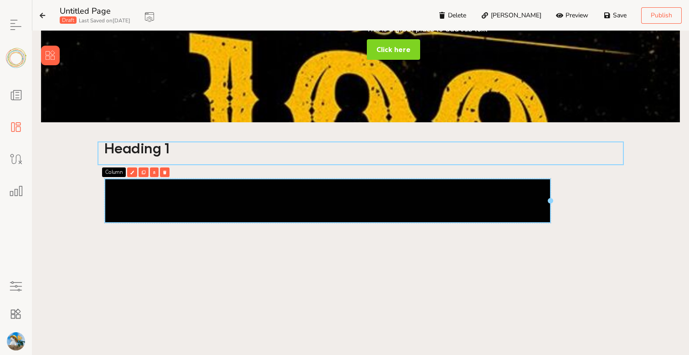
click at [93, 165] on div "Add Title Banner This is a great place to add sub text Click here Heading 1 Col…" at bounding box center [360, 130] width 639 height 370
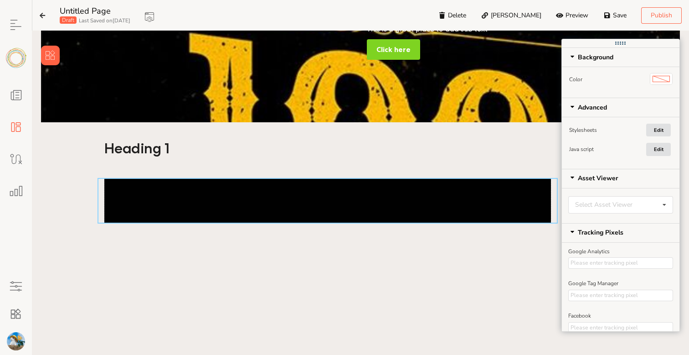
click at [98, 180] on div at bounding box center [328, 201] width 461 height 46
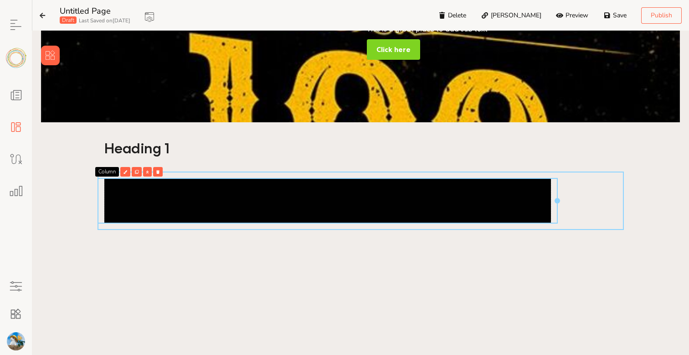
click at [99, 224] on div at bounding box center [361, 200] width 527 height 58
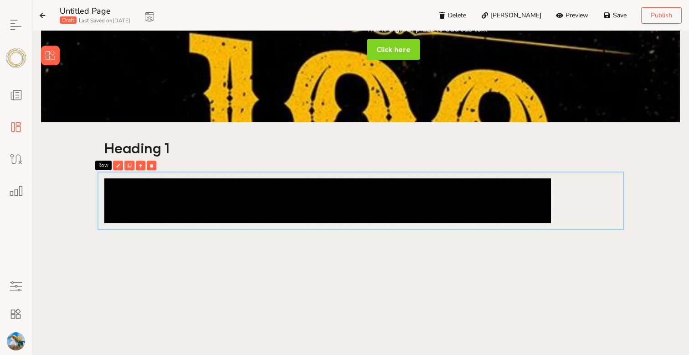
click at [87, 216] on div "Add Title Banner This is a great place to add sub text Click here Heading 1 Row" at bounding box center [360, 130] width 639 height 370
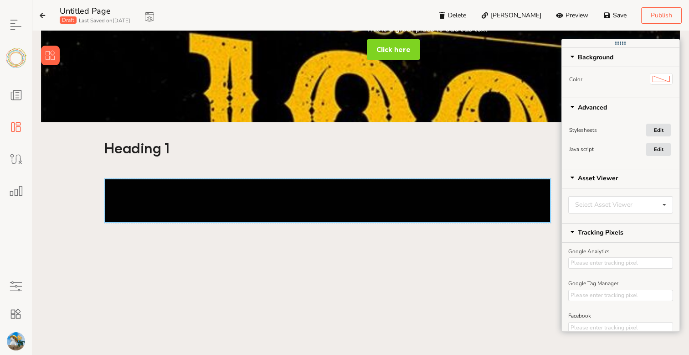
click at [104, 209] on div at bounding box center [327, 200] width 447 height 45
